Goal: Task Accomplishment & Management: Complete application form

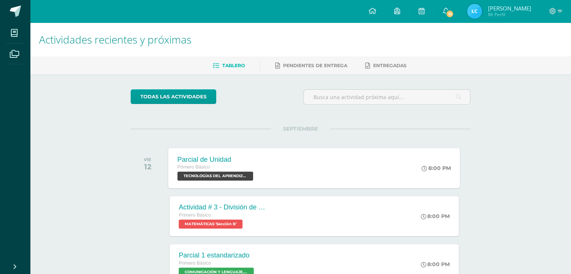
click at [236, 176] on span "TECNOLOGÍAS DEL APRENDIZAJE Y LA COMUNICACIÓN 'Sección B'" at bounding box center [216, 176] width 76 height 9
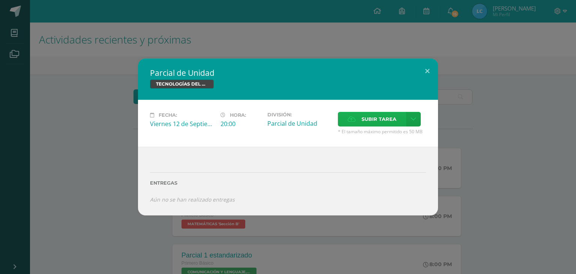
click at [366, 116] on span "Subir tarea" at bounding box center [379, 119] width 35 height 14
click at [0, 0] on input "Subir tarea" at bounding box center [0, 0] width 0 height 0
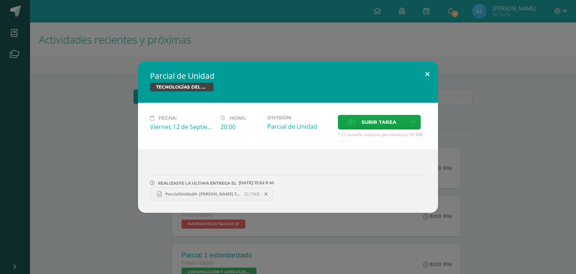
click at [429, 71] on button at bounding box center [427, 75] width 21 height 26
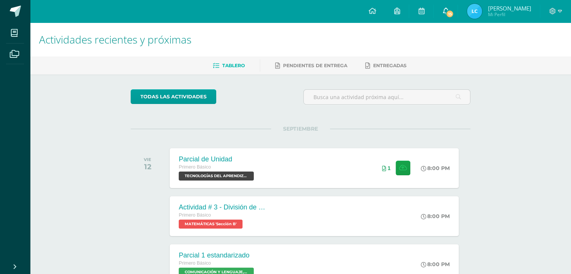
click at [448, 10] on icon at bounding box center [445, 11] width 6 height 7
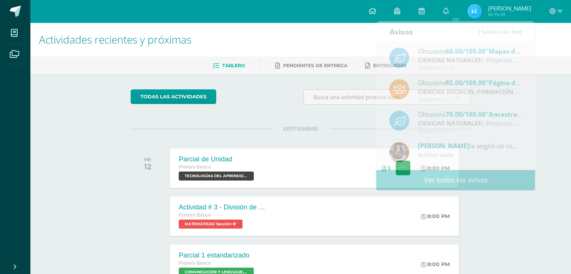
click at [482, 6] on img at bounding box center [474, 11] width 15 height 15
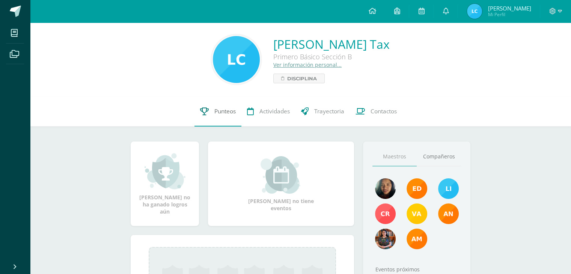
click at [214, 111] on span "Punteos" at bounding box center [224, 111] width 21 height 8
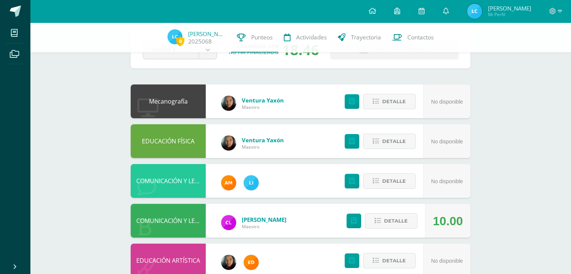
scroll to position [150, 0]
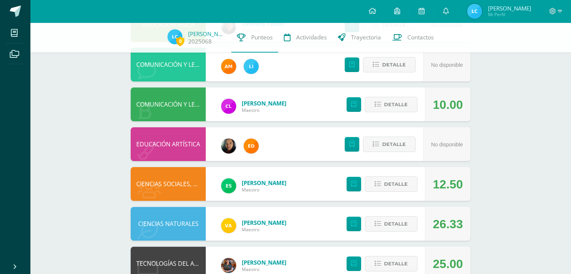
click at [253, 113] on span "Maestro" at bounding box center [264, 110] width 45 height 6
click at [226, 111] on img at bounding box center [228, 106] width 15 height 15
click at [228, 110] on img at bounding box center [228, 106] width 15 height 15
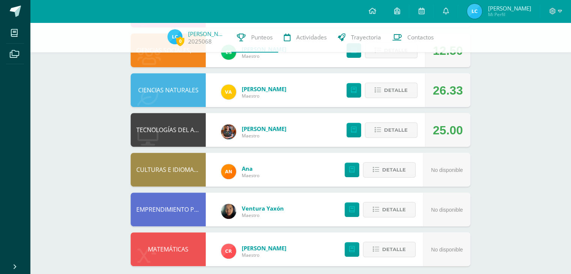
scroll to position [291, 0]
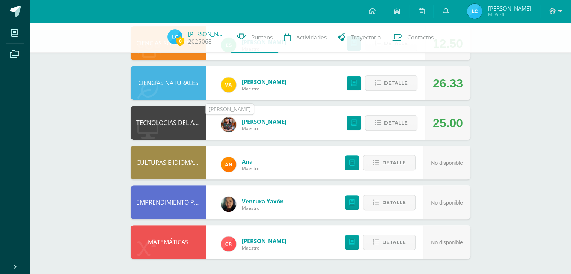
click at [227, 123] on img at bounding box center [228, 124] width 15 height 15
click at [233, 84] on img at bounding box center [228, 84] width 15 height 15
